Goal: Navigation & Orientation: Find specific page/section

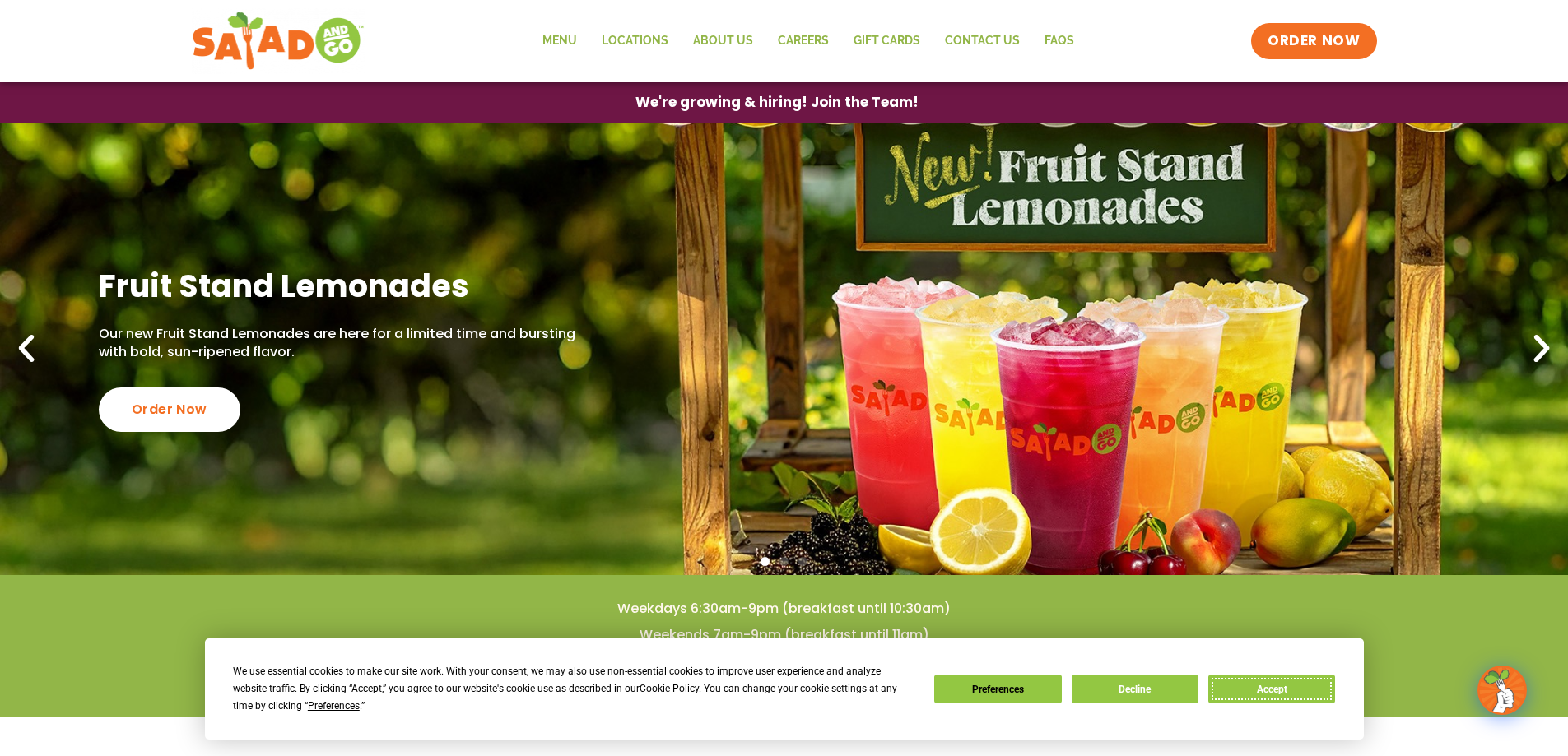
click at [1258, 694] on button "Accept" at bounding box center [1272, 689] width 127 height 29
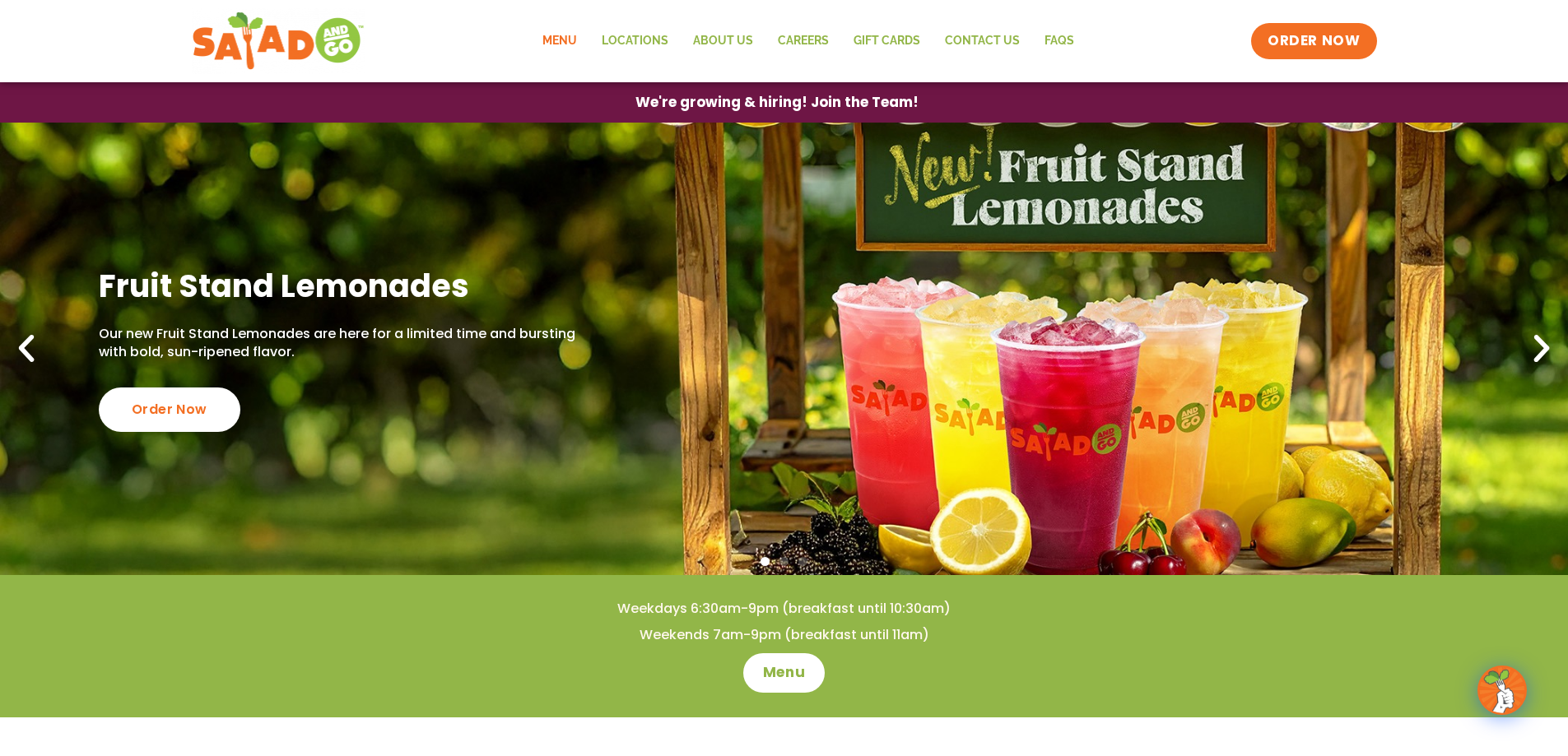
click at [574, 29] on link "Menu" at bounding box center [559, 41] width 59 height 38
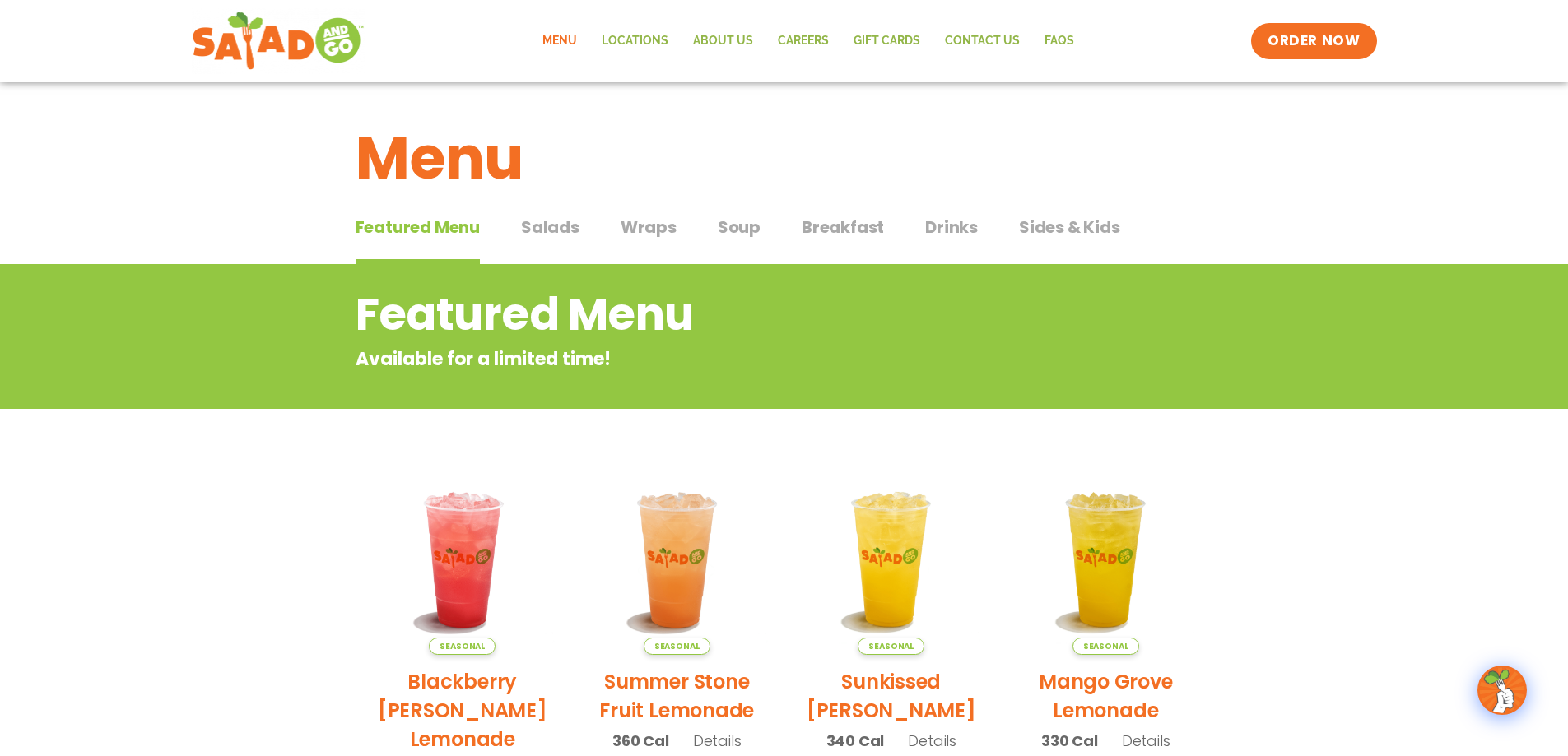
click at [646, 225] on span "Wraps" at bounding box center [649, 227] width 56 height 25
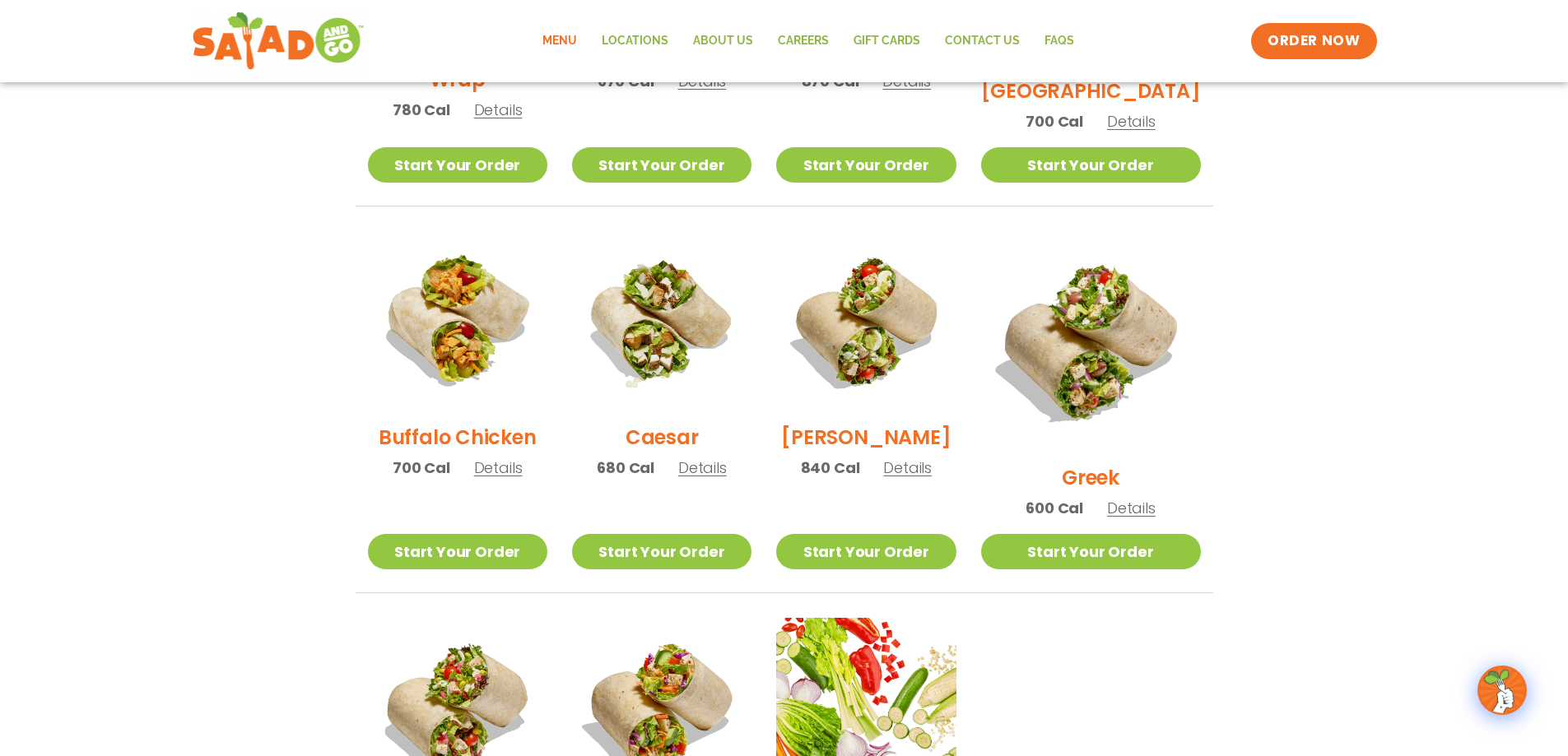
scroll to position [658, 0]
